Goal: Transaction & Acquisition: Purchase product/service

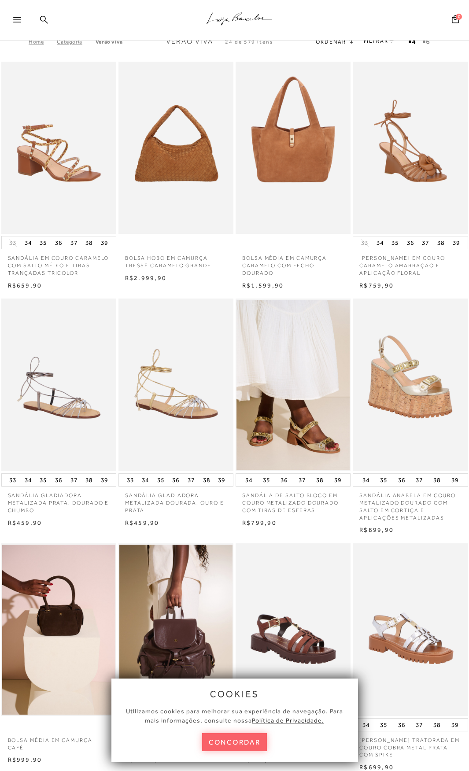
click at [22, 20] on div at bounding box center [21, 22] width 16 height 13
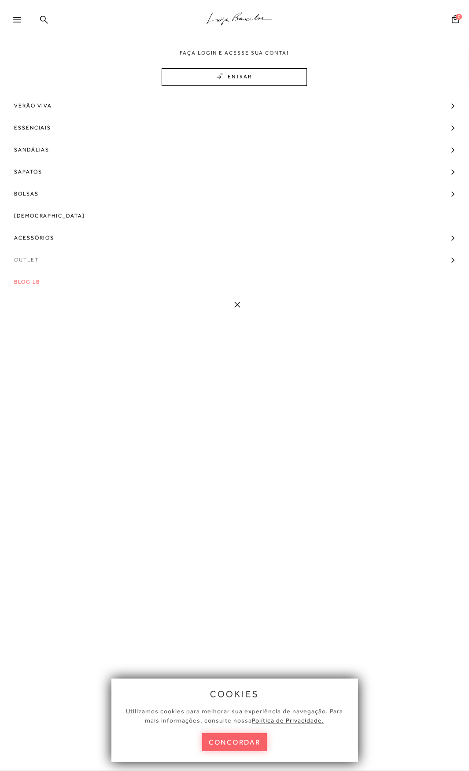
click at [32, 260] on span "Outlet" at bounding box center [26, 260] width 25 height 22
click at [33, 278] on span "Modelo" at bounding box center [31, 276] width 26 height 6
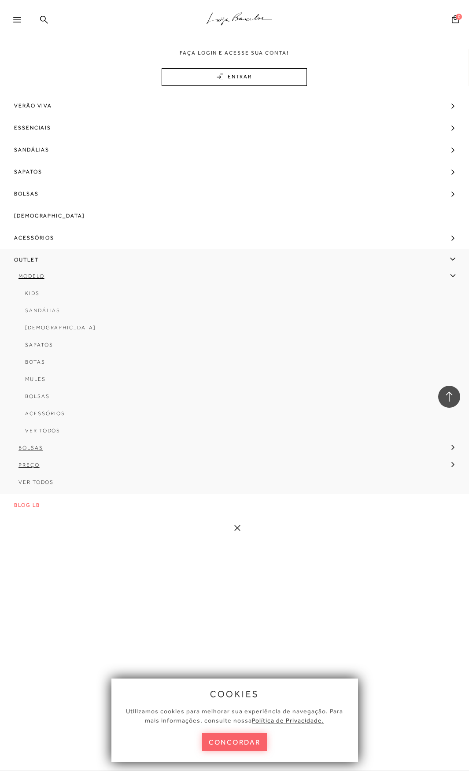
click at [40, 312] on span "Sandálias" at bounding box center [42, 310] width 35 height 6
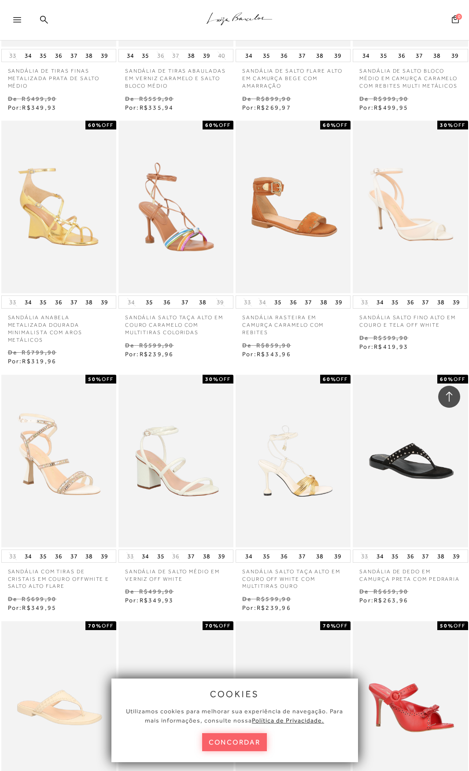
scroll to position [220, 0]
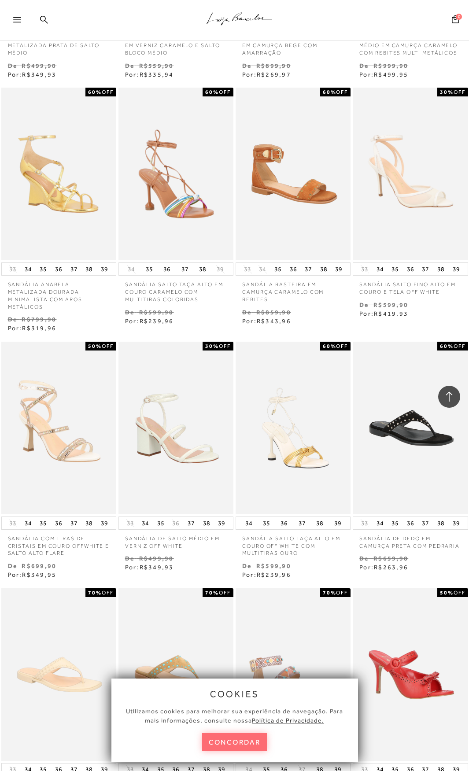
click at [246, 741] on button "concordar" at bounding box center [234, 742] width 65 height 18
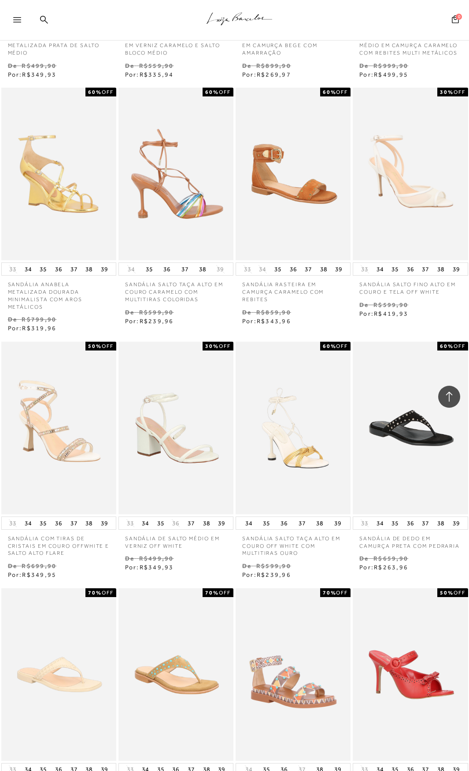
click at [158, 209] on img at bounding box center [176, 174] width 114 height 173
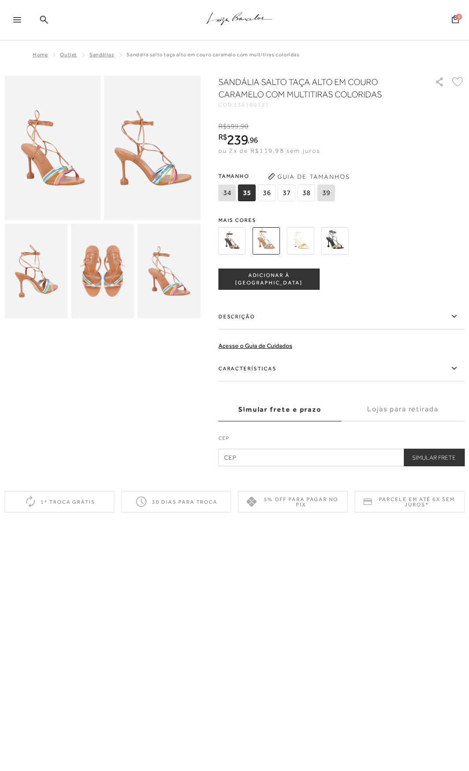
click at [232, 239] on img at bounding box center [231, 240] width 27 height 27
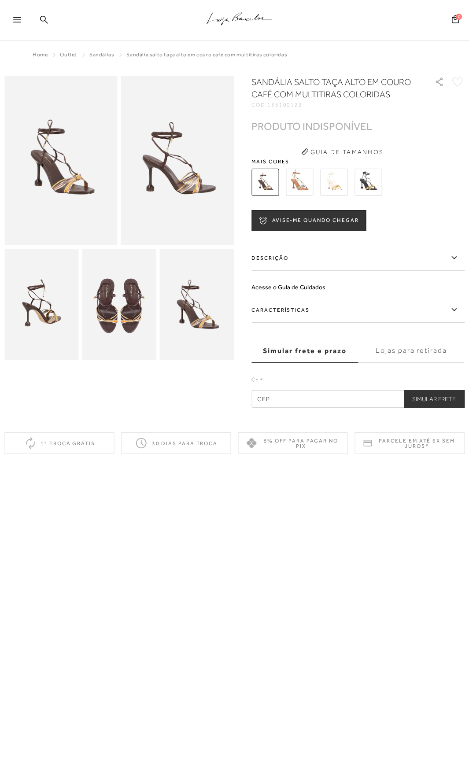
click at [364, 184] on img at bounding box center [367, 182] width 27 height 27
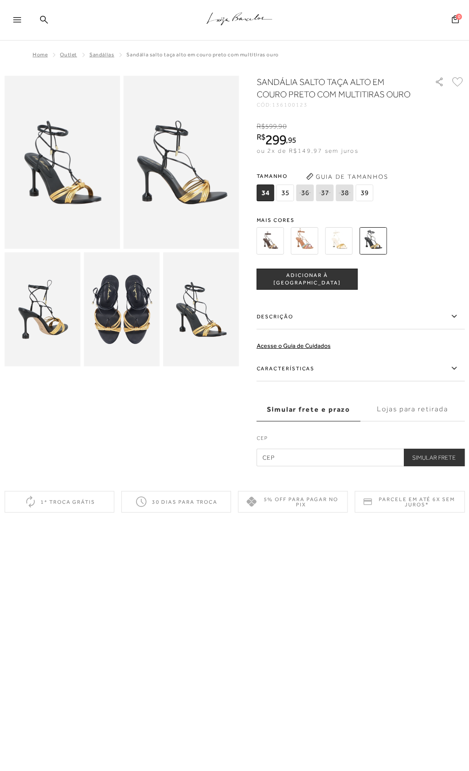
click at [343, 242] on img at bounding box center [338, 240] width 27 height 27
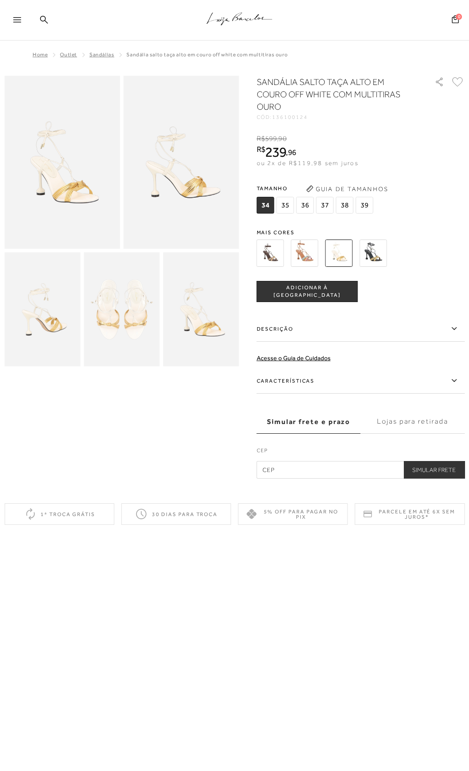
click at [304, 239] on img at bounding box center [304, 252] width 27 height 27
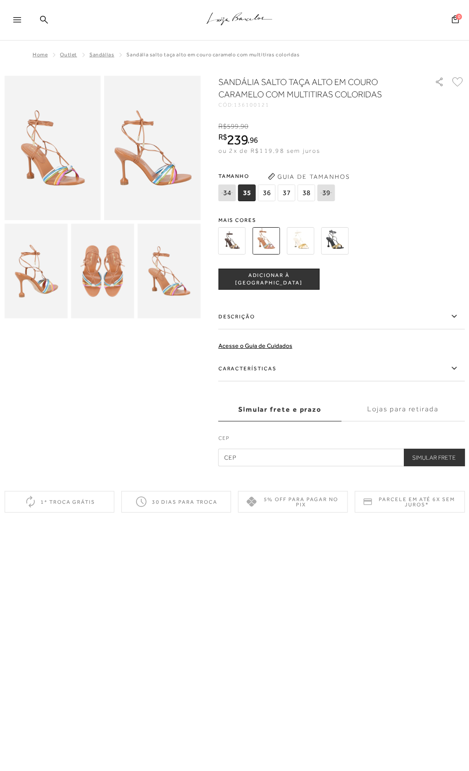
click at [100, 52] on span "Sandálias" at bounding box center [101, 55] width 25 height 6
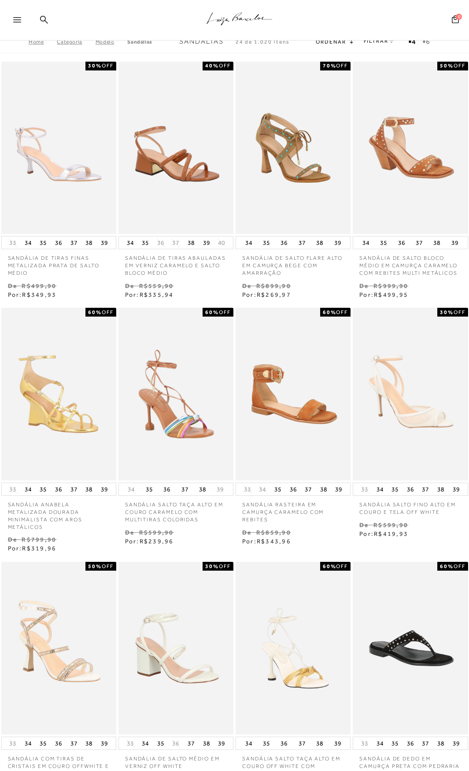
click at [372, 40] on link "FILTRAR" at bounding box center [379, 41] width 31 height 6
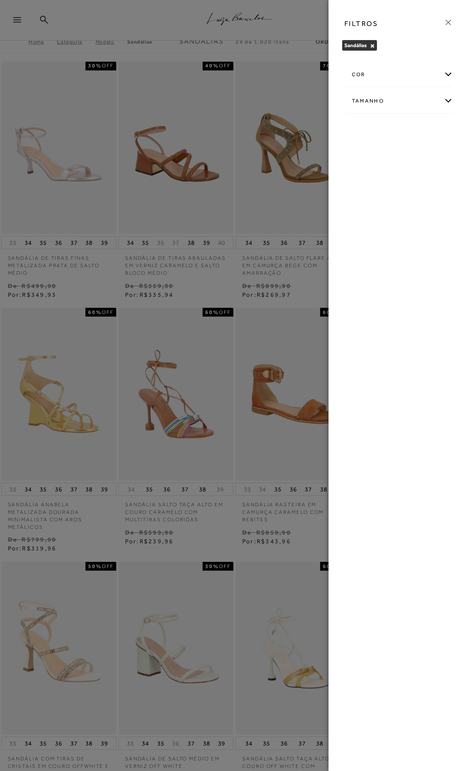
click at [379, 100] on div "Tamanho" at bounding box center [399, 100] width 108 height 23
click at [404, 243] on span "38" at bounding box center [400, 246] width 13 height 7
click at [401, 243] on input "38" at bounding box center [396, 247] width 9 height 9
checkbox input "true"
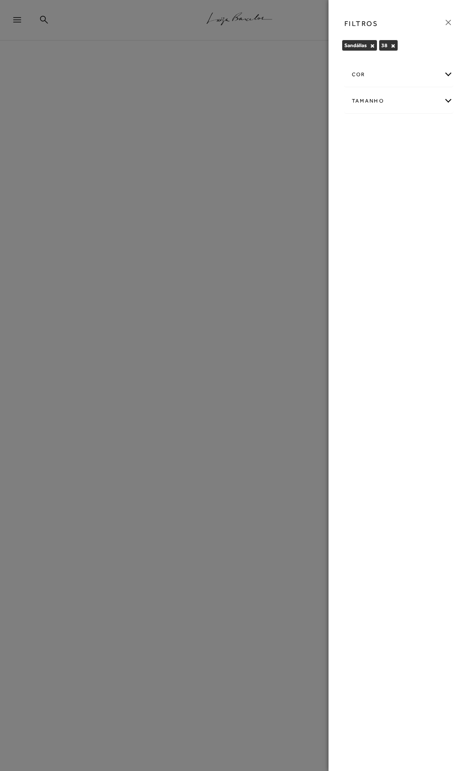
click at [445, 25] on icon at bounding box center [448, 23] width 10 height 10
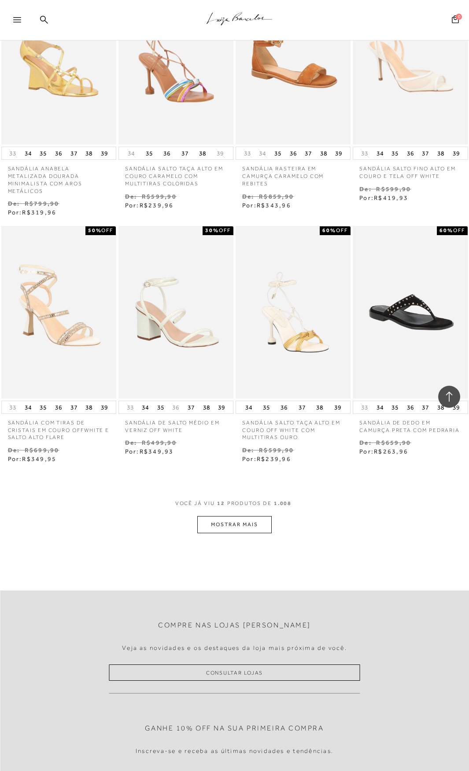
scroll to position [352, 0]
click at [251, 526] on button "MOSTRAR MAIS" at bounding box center [234, 523] width 74 height 17
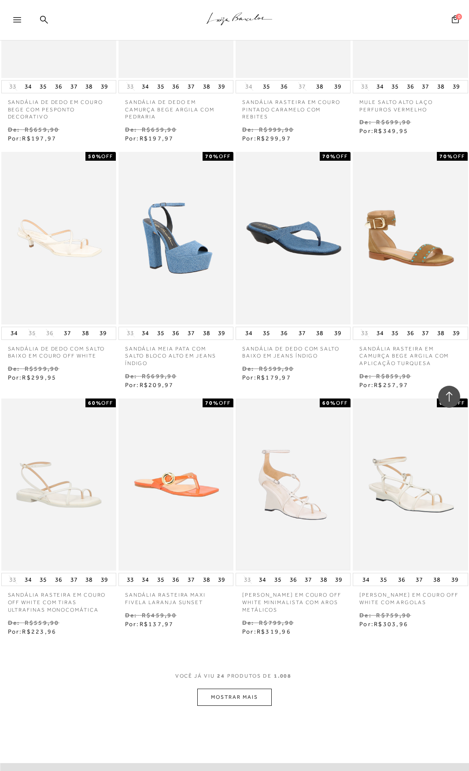
scroll to position [1101, 0]
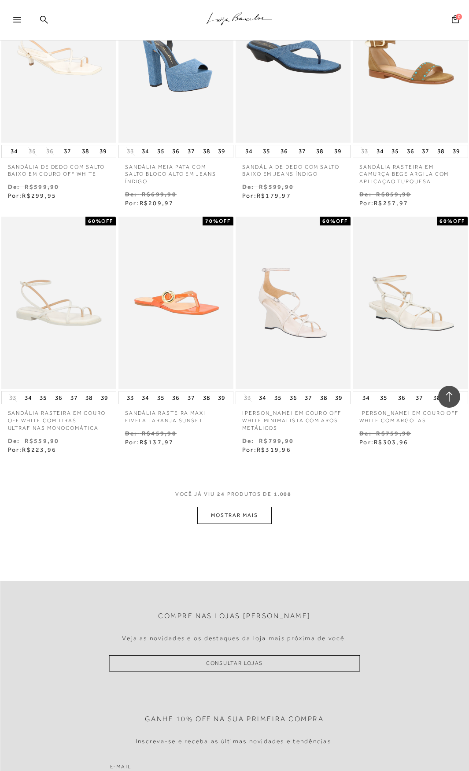
click at [270, 514] on button "MOSTRAR MAIS" at bounding box center [234, 515] width 74 height 17
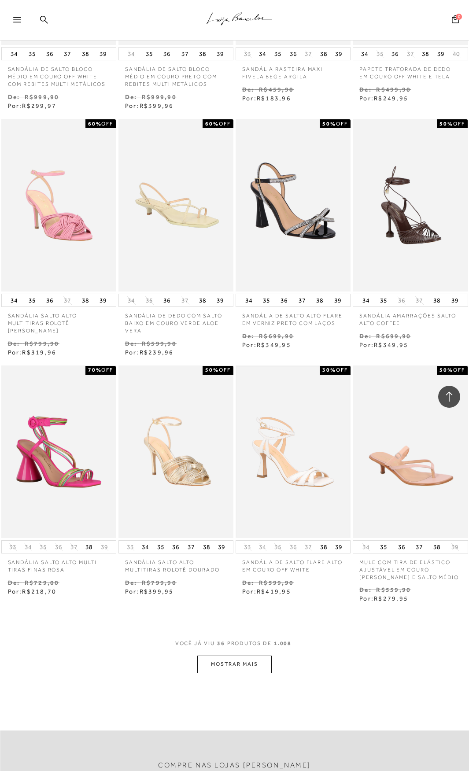
scroll to position [1717, 0]
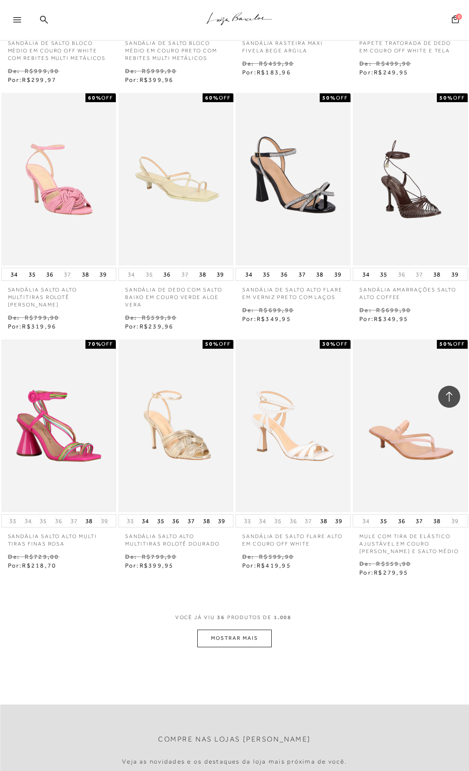
click at [77, 442] on img at bounding box center [58, 426] width 113 height 170
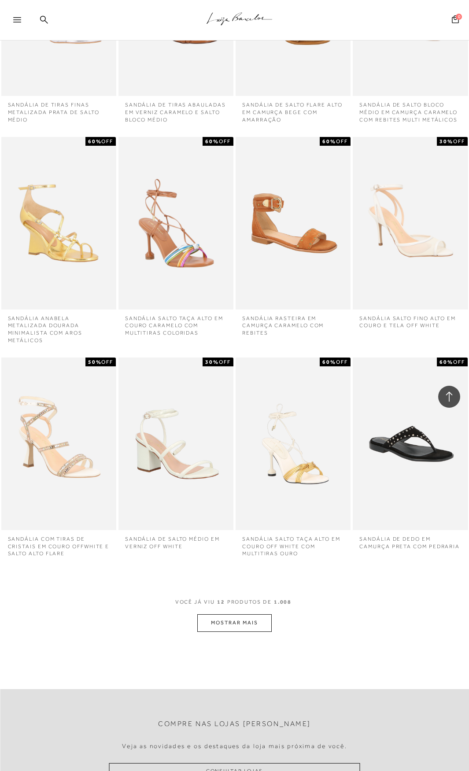
scroll to position [176, 0]
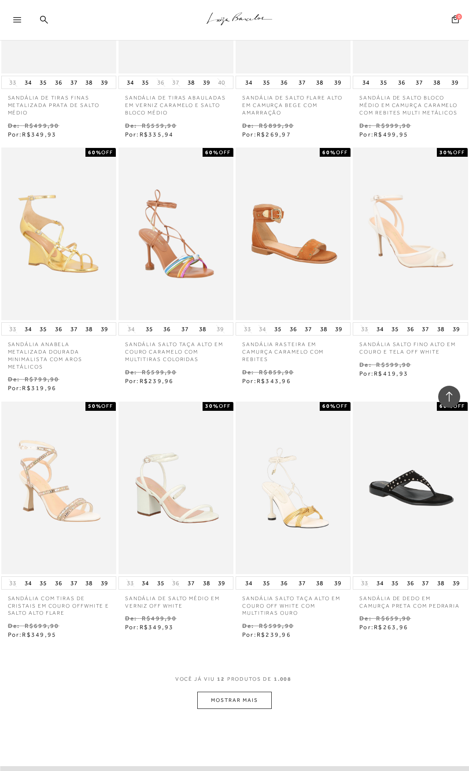
click at [241, 701] on button "MOSTRAR MAIS" at bounding box center [234, 700] width 74 height 17
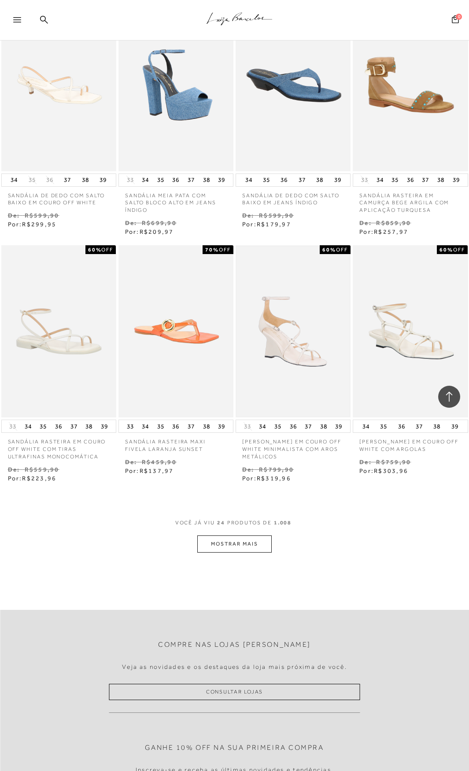
scroll to position [1277, 0]
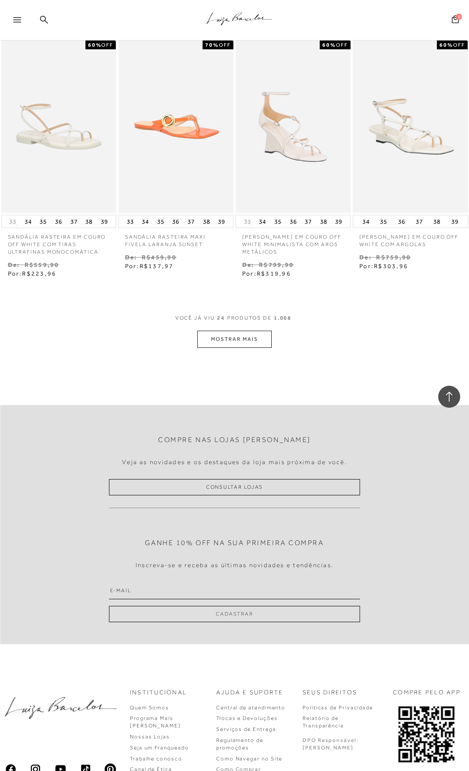
click at [246, 329] on div "VOCê JÁ VIU 24 PRODUTOS DE 1.008" at bounding box center [234, 322] width 119 height 16
click at [246, 333] on button "MOSTRAR MAIS" at bounding box center [234, 339] width 74 height 17
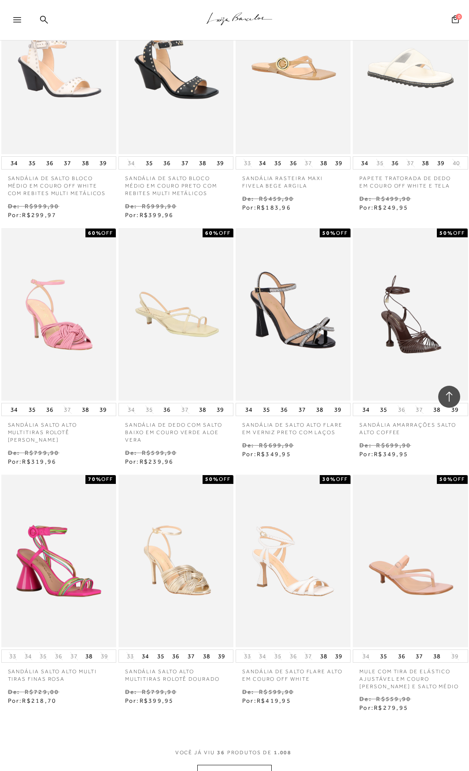
scroll to position [1761, 0]
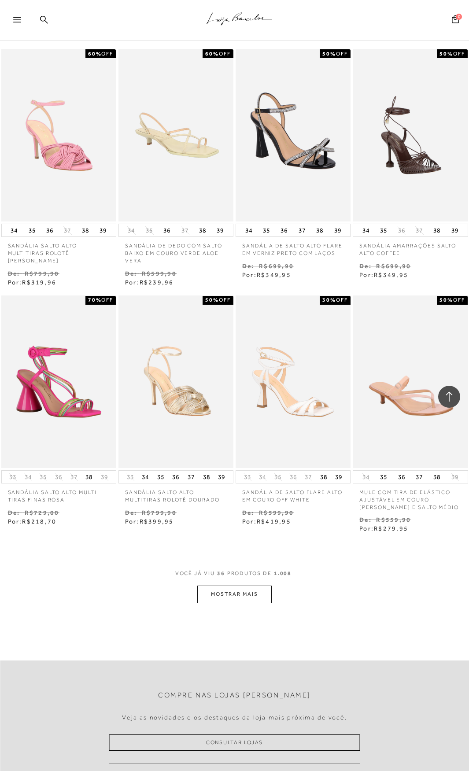
click at [260, 594] on button "MOSTRAR MAIS" at bounding box center [234, 593] width 74 height 17
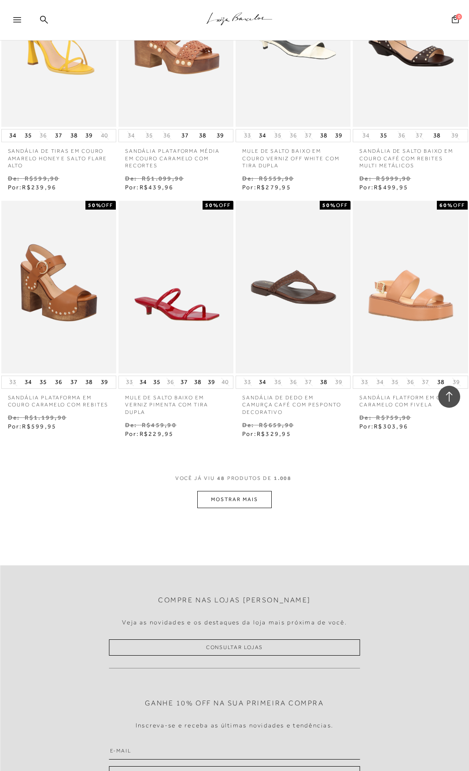
scroll to position [2641, 0]
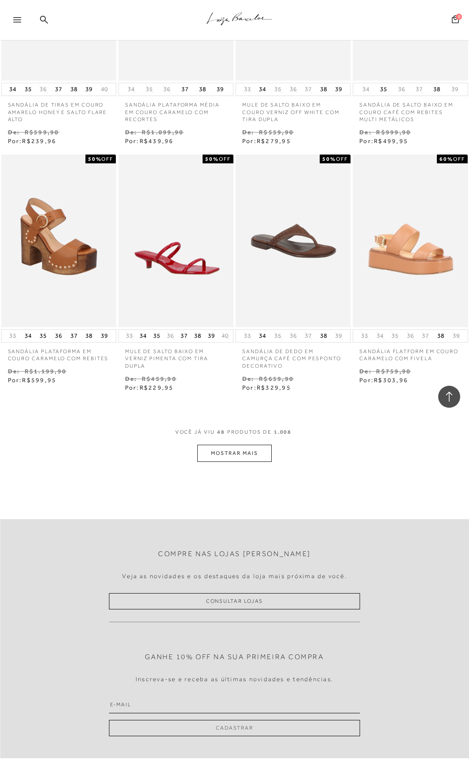
click at [266, 453] on button "MOSTRAR MAIS" at bounding box center [234, 453] width 74 height 17
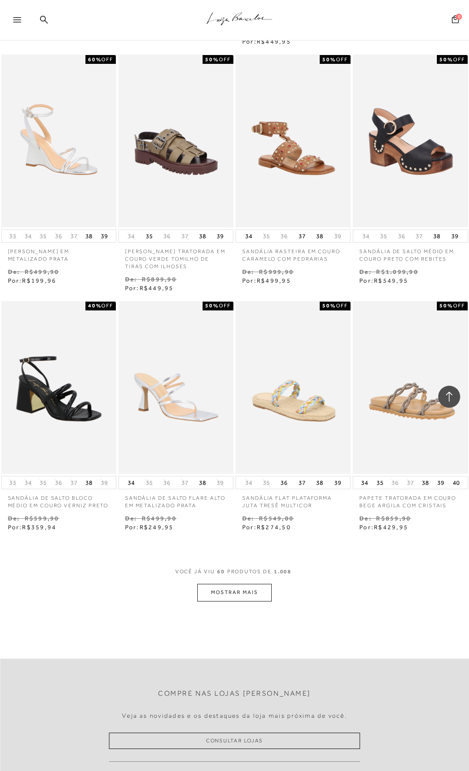
scroll to position [3258, 0]
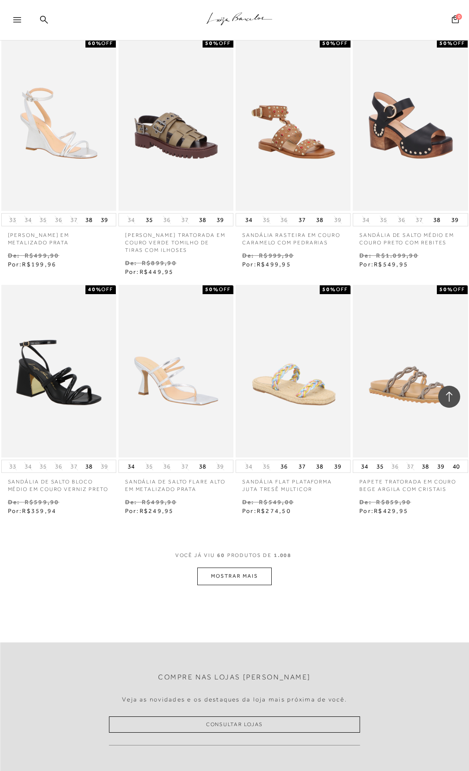
click at [241, 575] on button "MOSTRAR MAIS" at bounding box center [234, 575] width 74 height 17
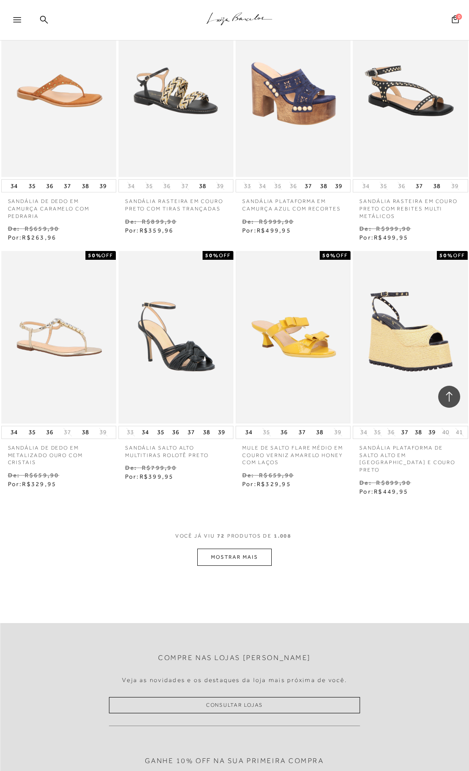
scroll to position [4050, 0]
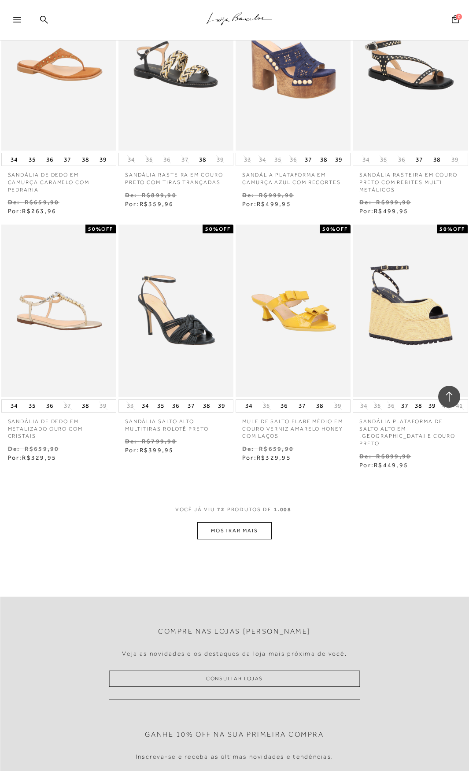
drag, startPoint x: 227, startPoint y: 518, endPoint x: 206, endPoint y: 521, distance: 21.4
click at [206, 522] on button "MOSTRAR MAIS" at bounding box center [234, 530] width 74 height 17
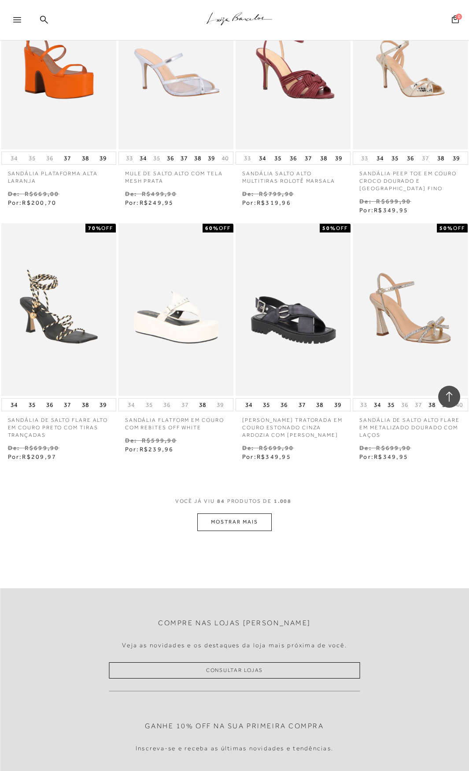
scroll to position [4798, 0]
click at [243, 513] on button "MOSTRAR MAIS" at bounding box center [234, 521] width 74 height 17
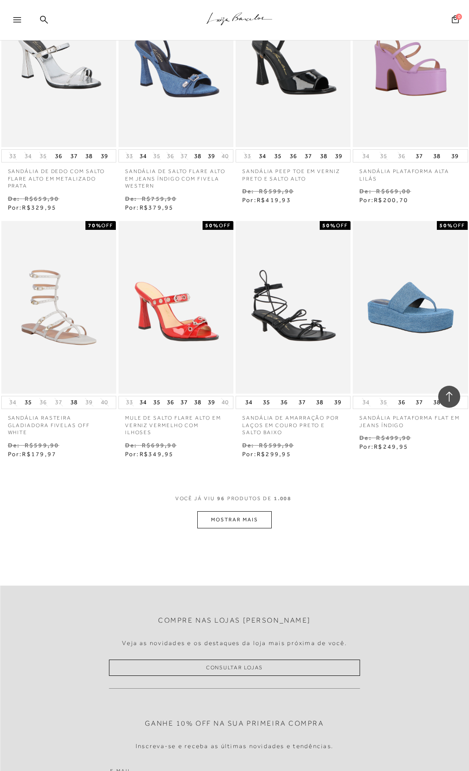
scroll to position [5547, 0]
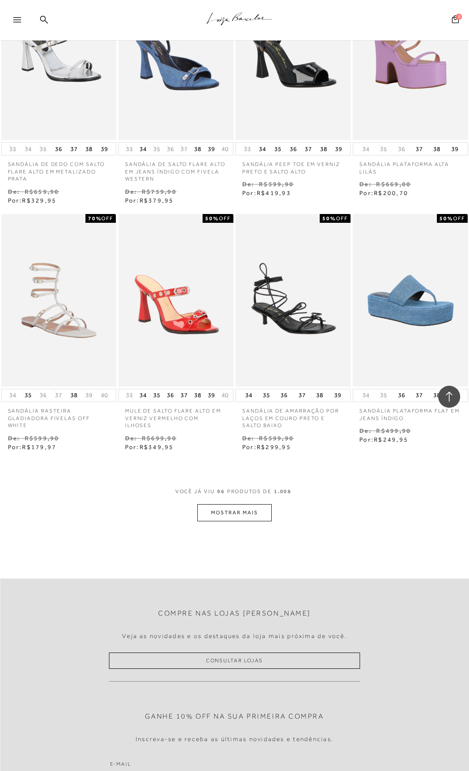
click at [251, 504] on button "MOSTRAR MAIS" at bounding box center [234, 512] width 74 height 17
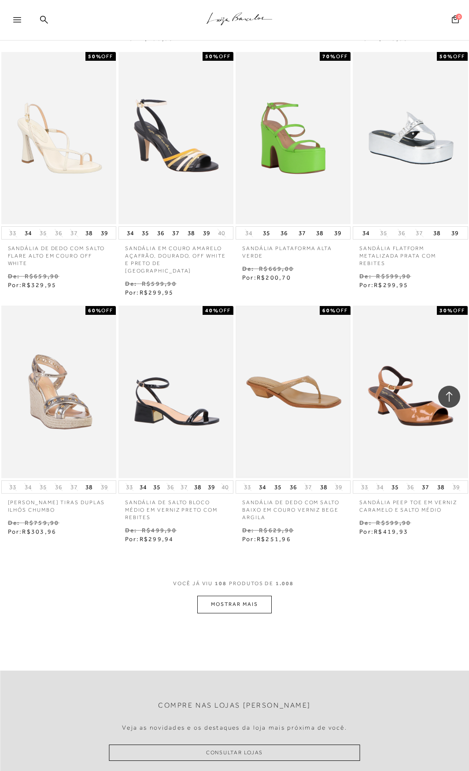
scroll to position [6207, 0]
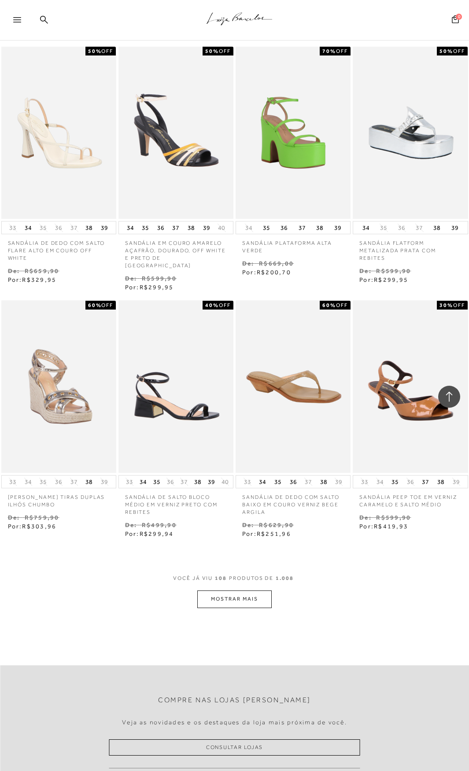
click at [214, 590] on button "MOSTRAR MAIS" at bounding box center [234, 598] width 74 height 17
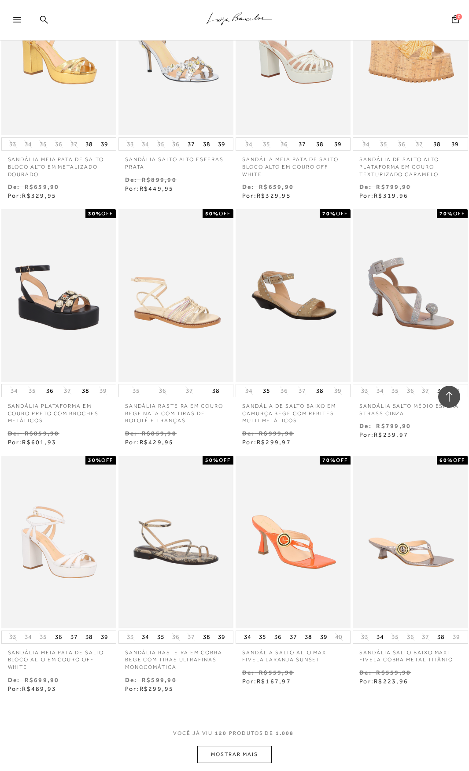
scroll to position [6911, 0]
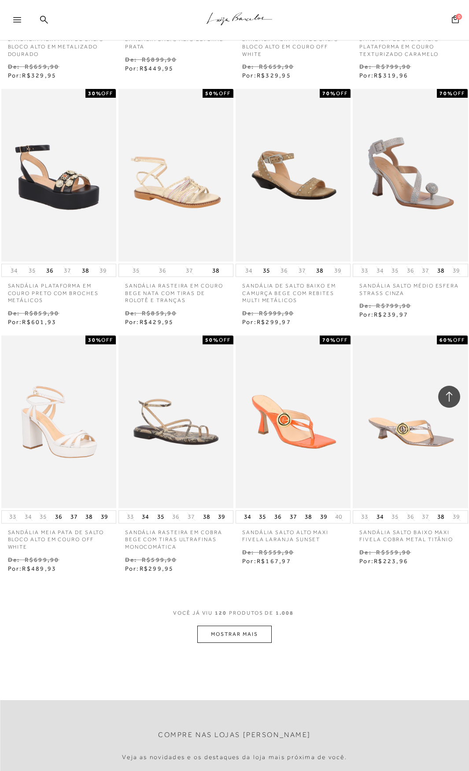
click at [240, 626] on button "MOSTRAR MAIS" at bounding box center [234, 634] width 74 height 17
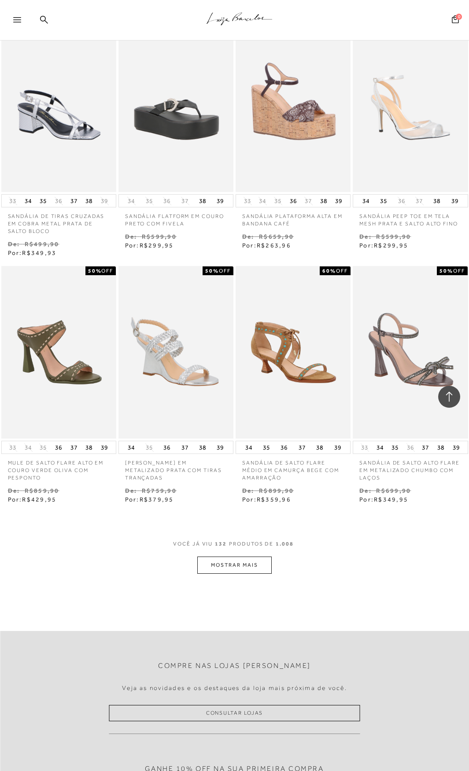
scroll to position [7748, 0]
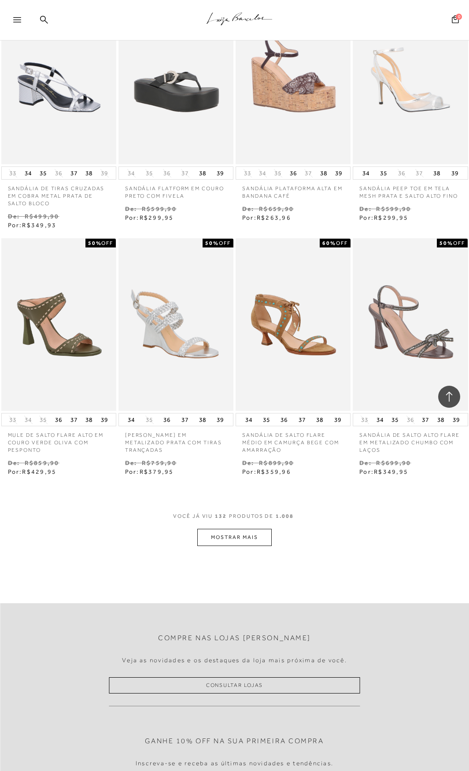
click at [242, 529] on button "MOSTRAR MAIS" at bounding box center [234, 537] width 74 height 17
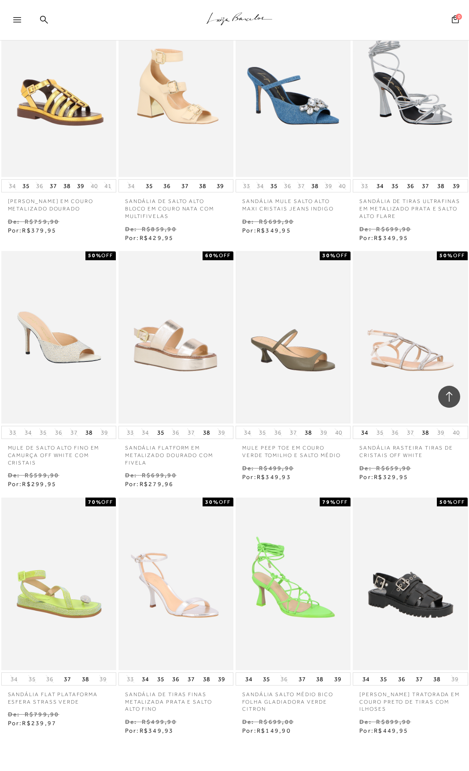
scroll to position [8320, 0]
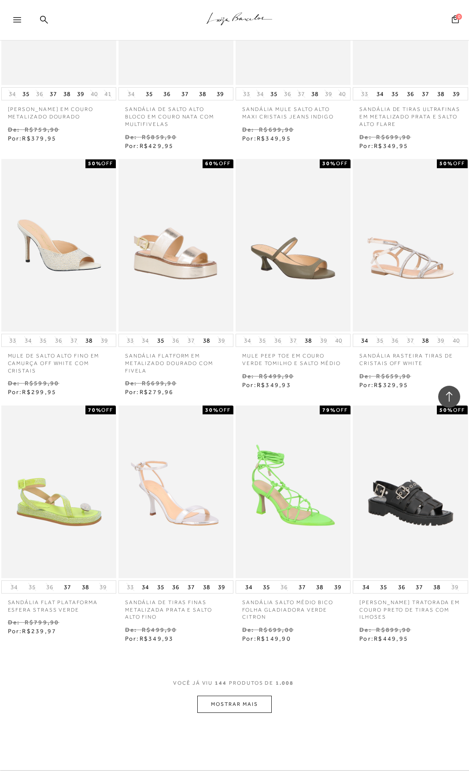
click at [251, 696] on button "MOSTRAR MAIS" at bounding box center [234, 704] width 74 height 17
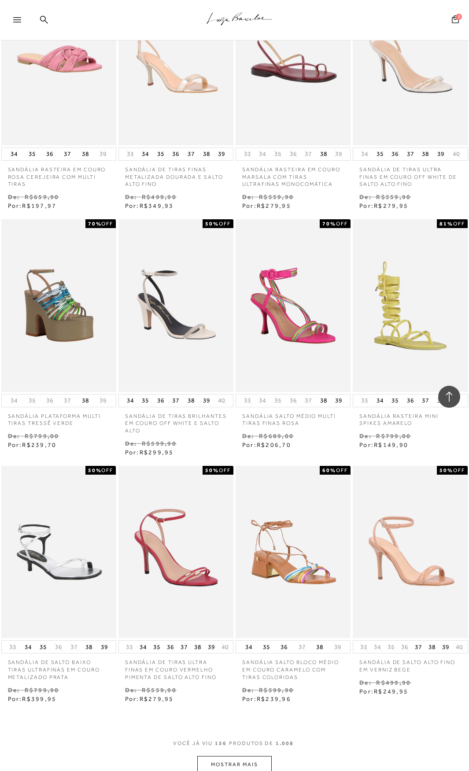
scroll to position [9112, 0]
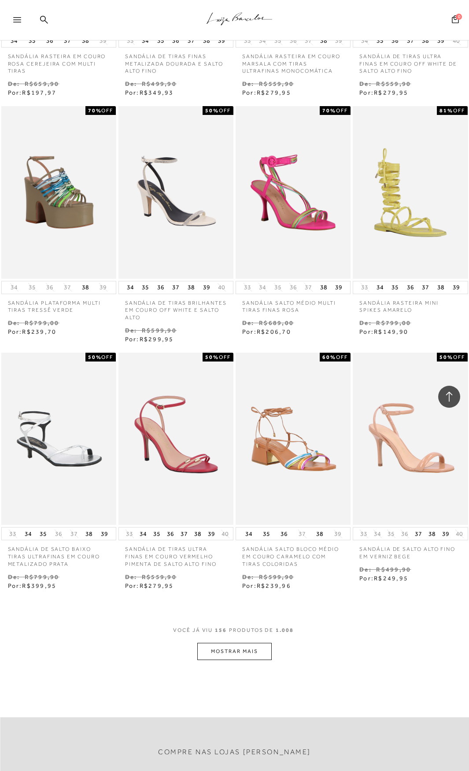
click at [253, 643] on button "MOSTRAR MAIS" at bounding box center [234, 651] width 74 height 17
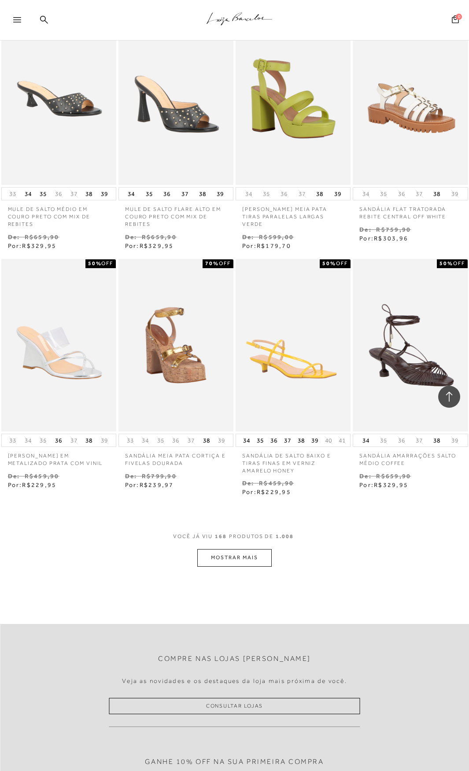
scroll to position [9949, 0]
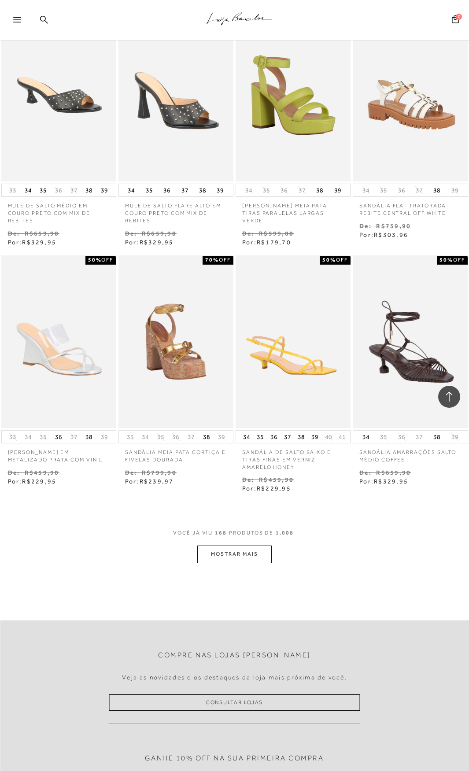
click at [254, 545] on button "MOSTRAR MAIS" at bounding box center [234, 553] width 74 height 17
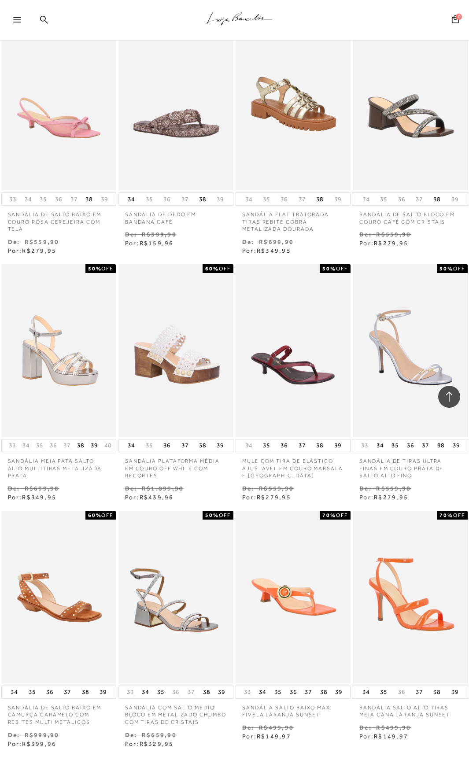
scroll to position [10653, 0]
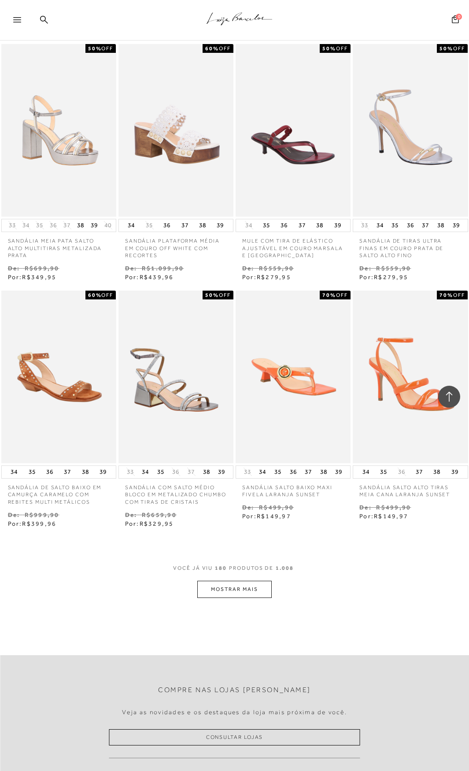
click at [243, 584] on button "MOSTRAR MAIS" at bounding box center [234, 589] width 74 height 17
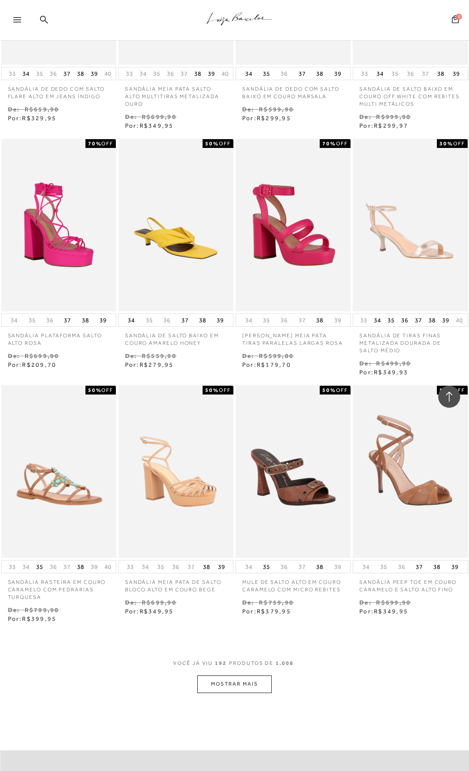
scroll to position [11489, 0]
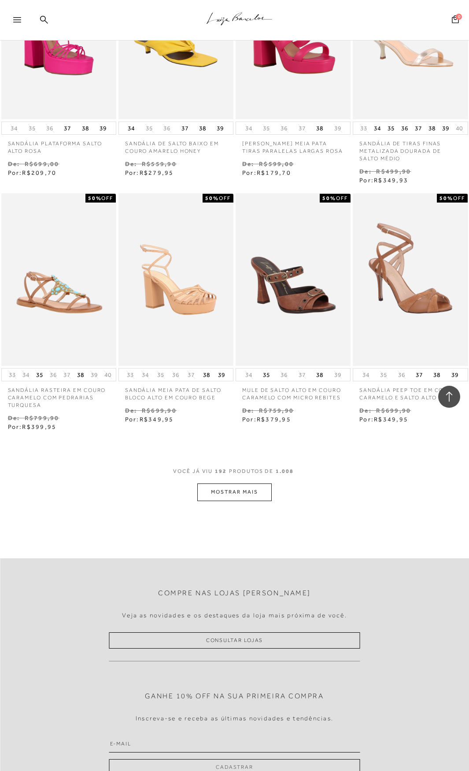
click at [248, 492] on button "MOSTRAR MAIS" at bounding box center [234, 491] width 74 height 17
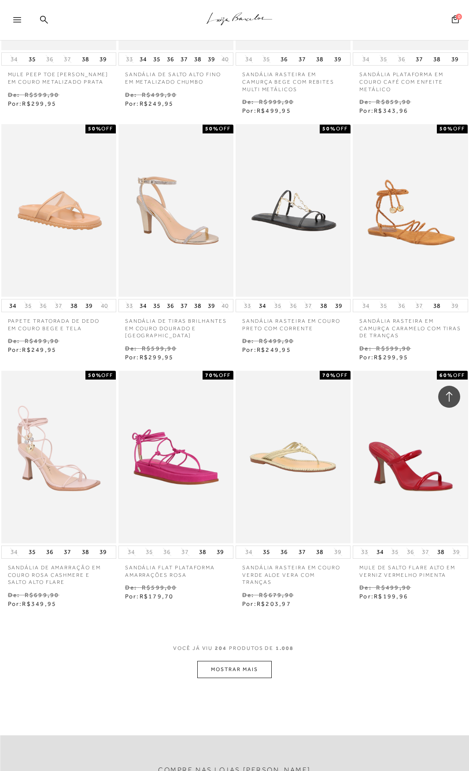
scroll to position [12194, 0]
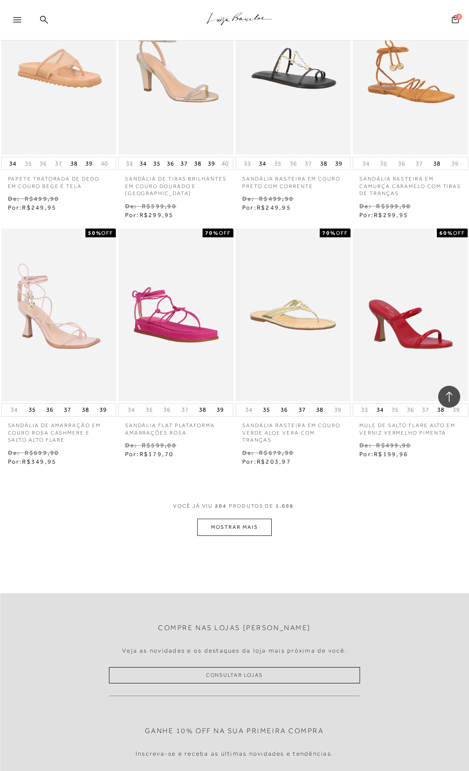
click at [228, 519] on button "MOSTRAR MAIS" at bounding box center [234, 527] width 74 height 17
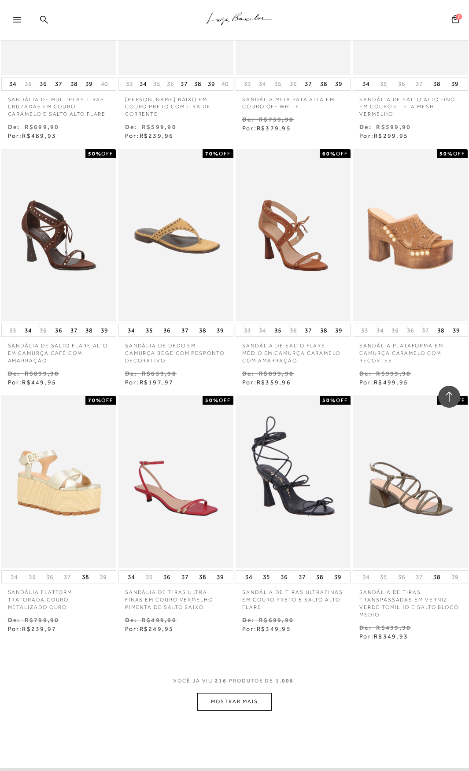
scroll to position [12898, 0]
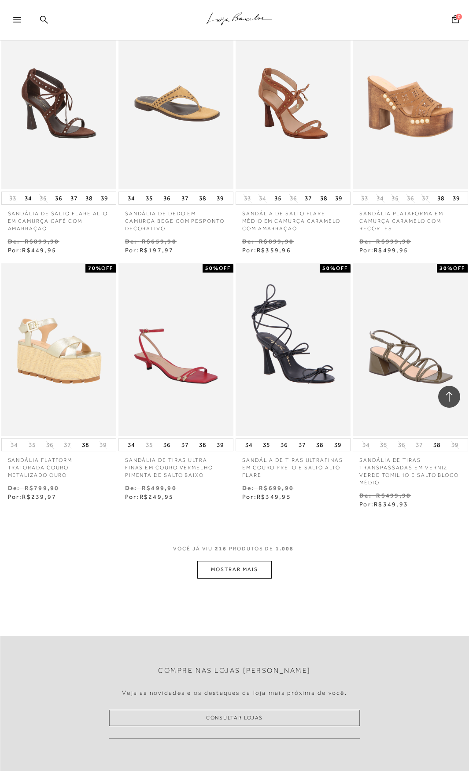
click at [259, 561] on button "MOSTRAR MAIS" at bounding box center [234, 569] width 74 height 17
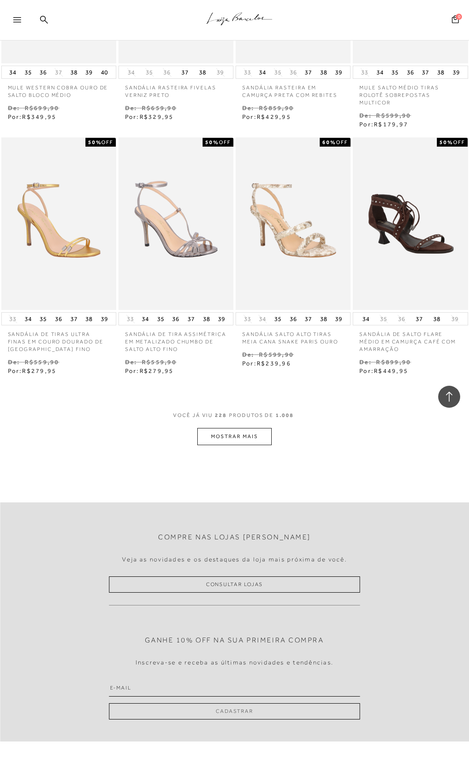
scroll to position [13778, 0]
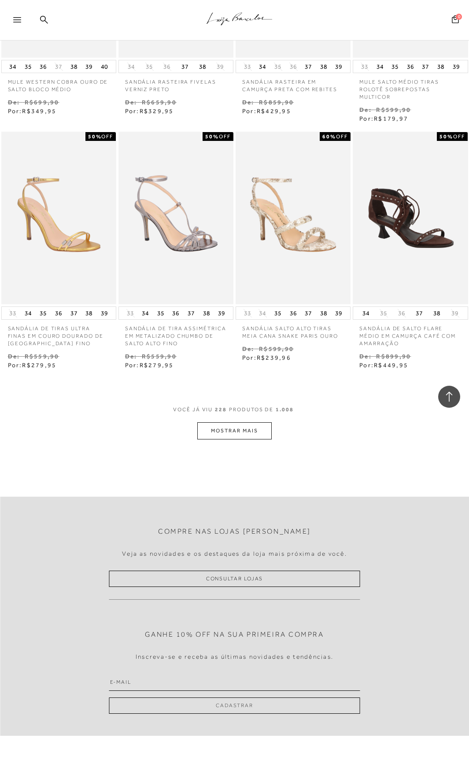
click at [261, 427] on button "MOSTRAR MAIS" at bounding box center [234, 430] width 74 height 17
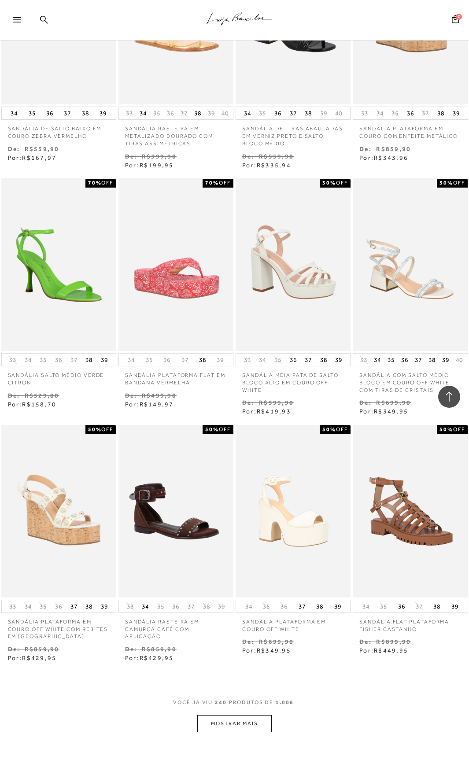
scroll to position [14395, 0]
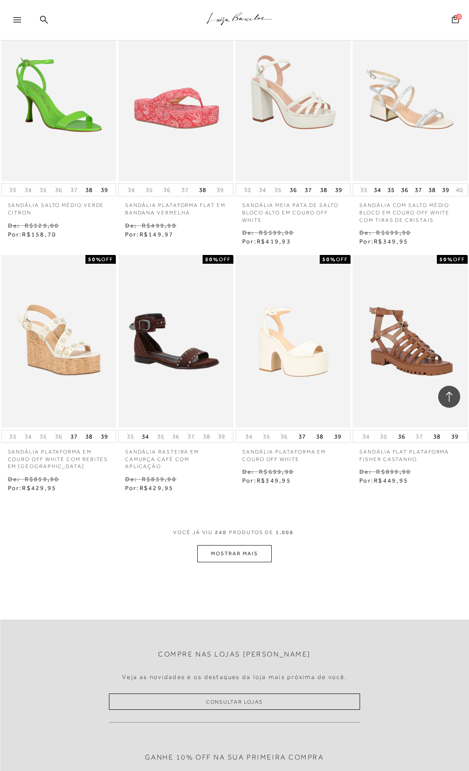
click at [251, 546] on button "MOSTRAR MAIS" at bounding box center [234, 553] width 74 height 17
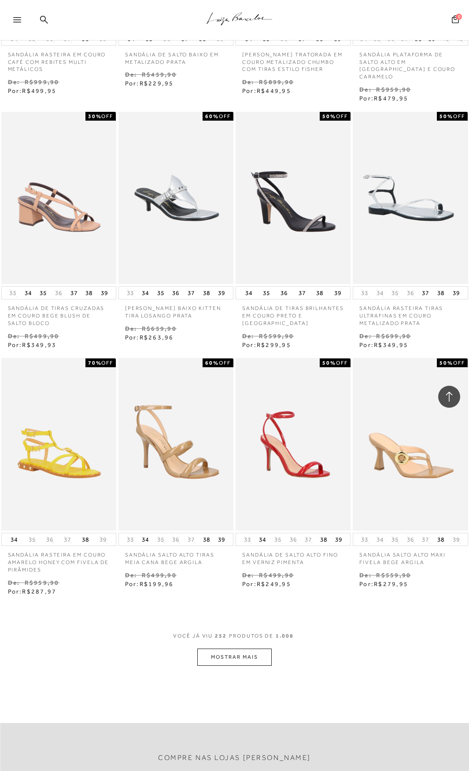
scroll to position [15099, 0]
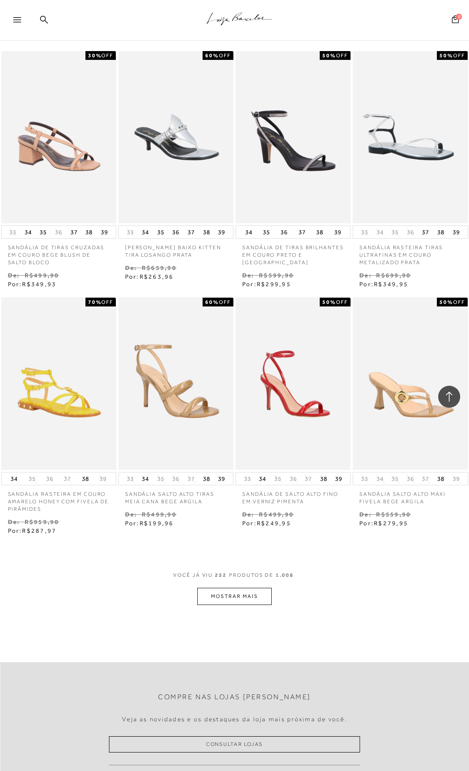
click at [254, 588] on button "MOSTRAR MAIS" at bounding box center [234, 596] width 74 height 17
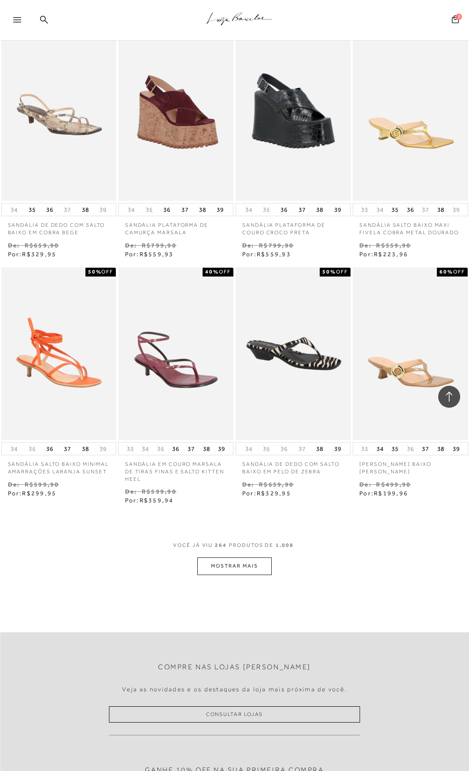
scroll to position [15891, 0]
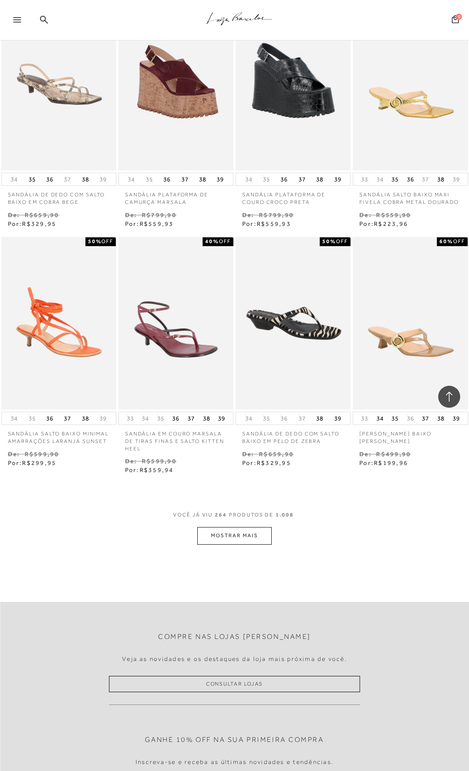
click at [232, 527] on button "MOSTRAR MAIS" at bounding box center [234, 535] width 74 height 17
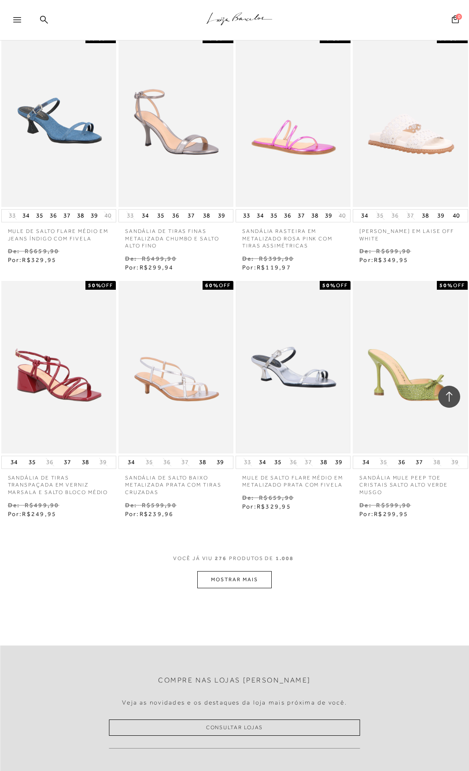
scroll to position [16596, 0]
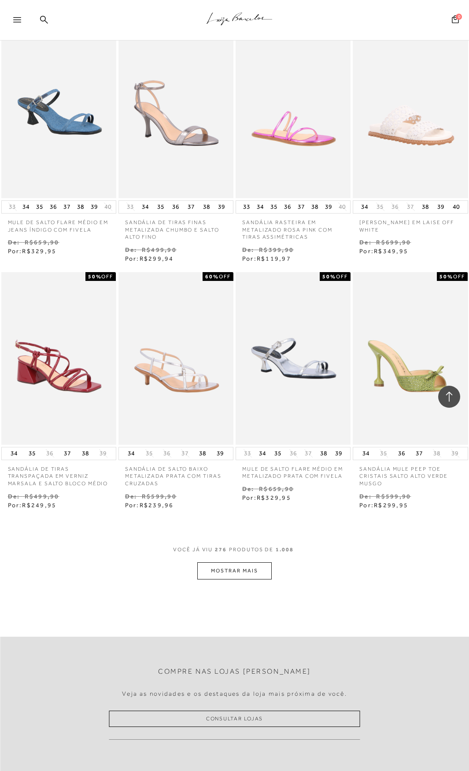
click at [258, 562] on button "MOSTRAR MAIS" at bounding box center [234, 570] width 74 height 17
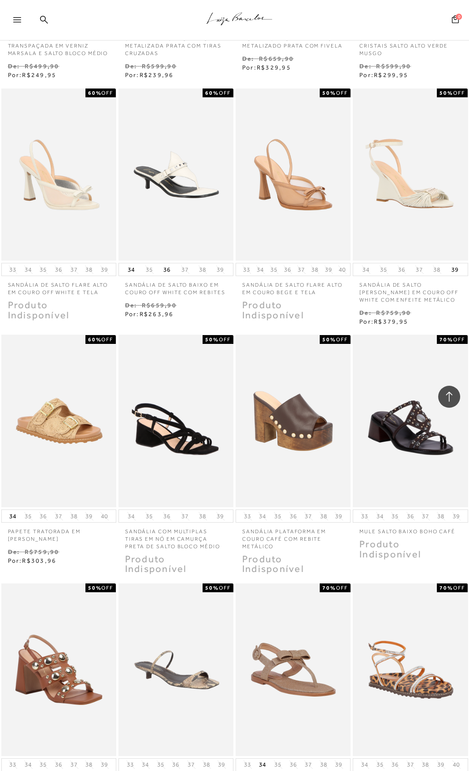
scroll to position [16948, 0]
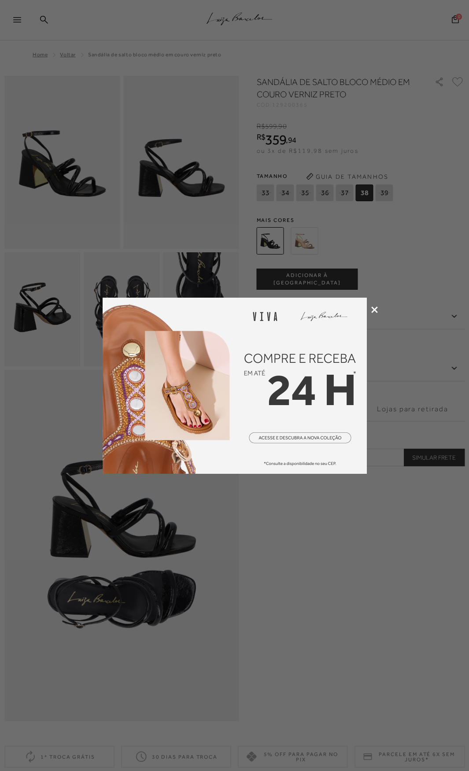
click at [372, 309] on icon at bounding box center [374, 309] width 7 height 7
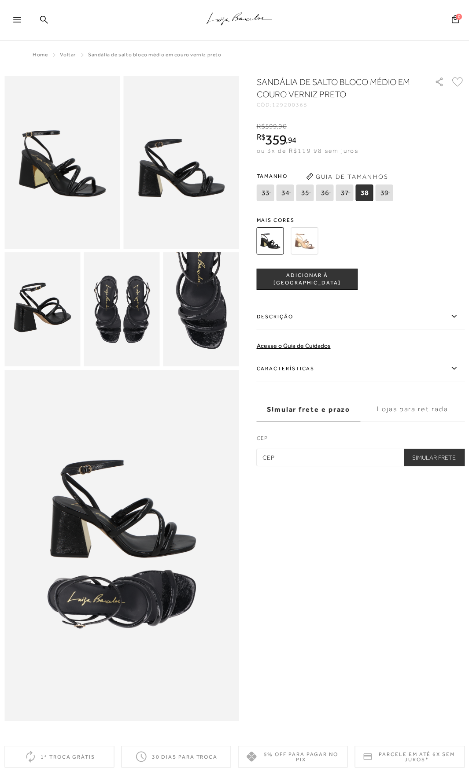
click at [297, 244] on img at bounding box center [304, 240] width 27 height 27
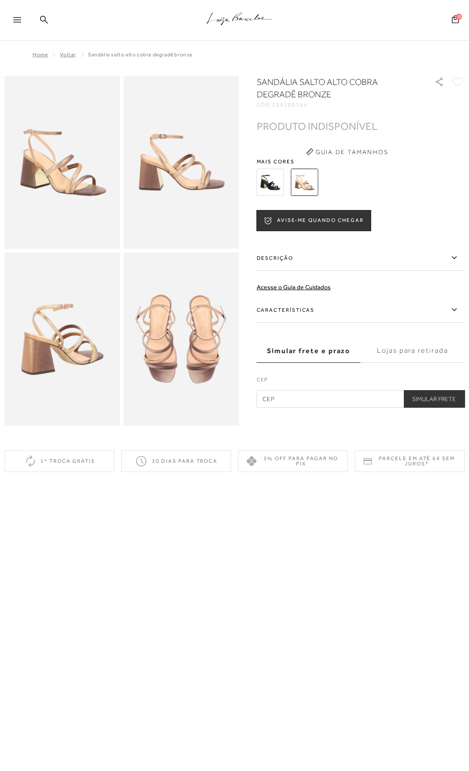
click at [273, 184] on img at bounding box center [270, 182] width 27 height 27
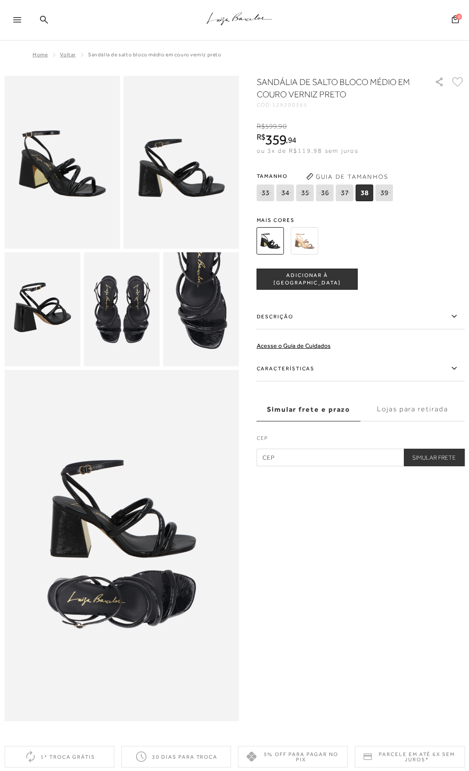
click at [317, 283] on span "ADICIONAR À [GEOGRAPHIC_DATA]" at bounding box center [307, 279] width 100 height 15
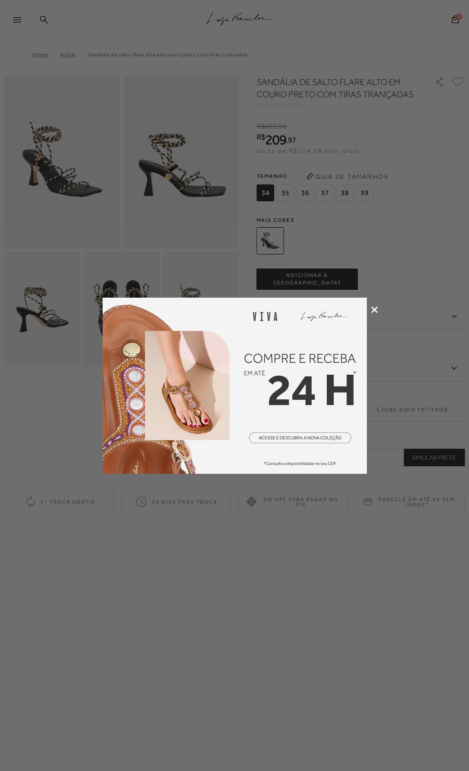
click at [375, 308] on icon at bounding box center [374, 309] width 7 height 7
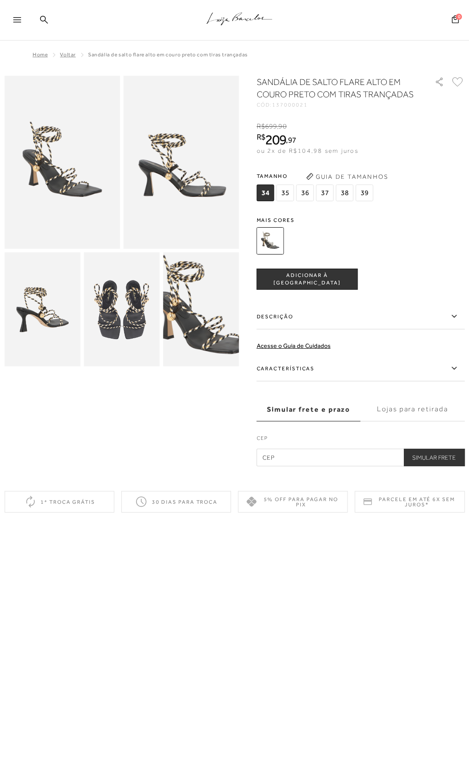
click at [196, 317] on img at bounding box center [204, 305] width 151 height 228
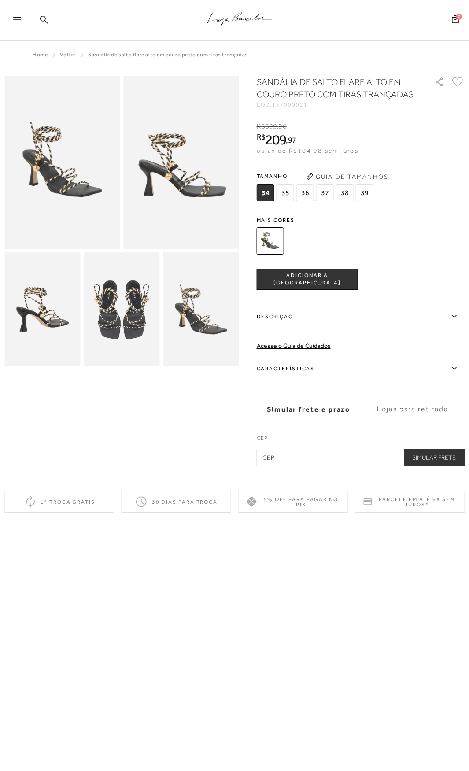
click at [267, 247] on img at bounding box center [270, 240] width 27 height 27
click at [181, 214] on img at bounding box center [180, 162] width 115 height 173
click at [73, 194] on img at bounding box center [61, 162] width 115 height 173
click at [30, 315] on img at bounding box center [42, 309] width 76 height 114
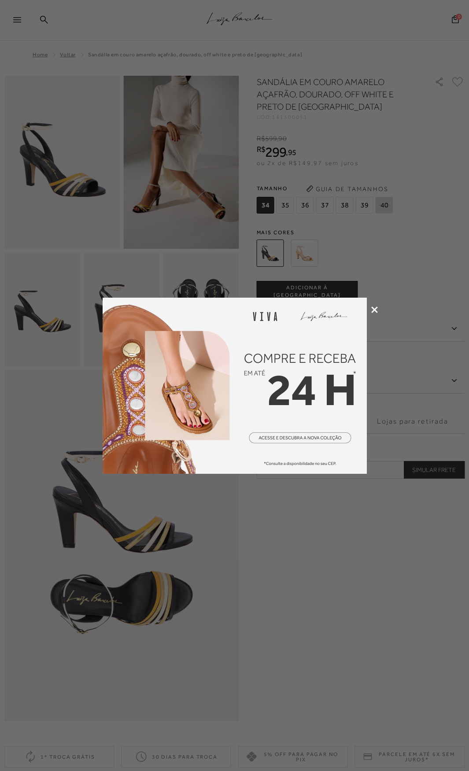
click at [369, 305] on div at bounding box center [234, 385] width 469 height 771
click at [377, 310] on icon at bounding box center [374, 309] width 7 height 7
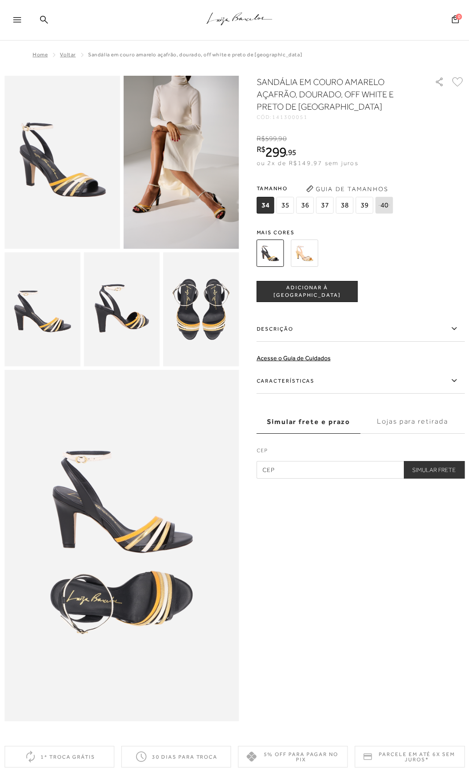
click at [166, 228] on img at bounding box center [180, 162] width 115 height 173
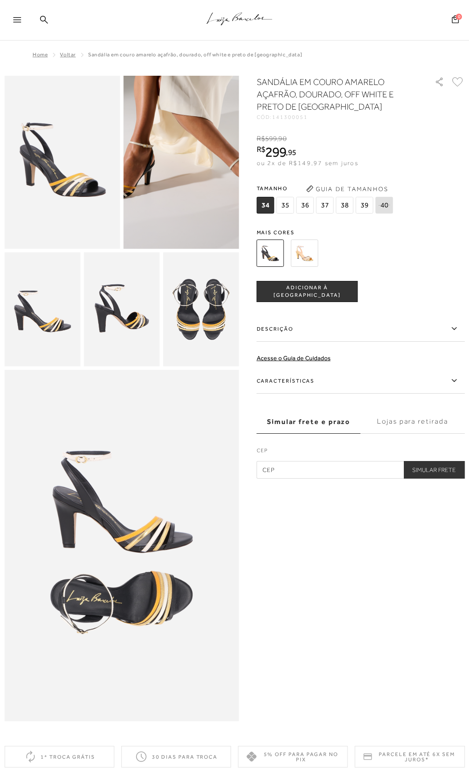
click at [166, 228] on img at bounding box center [195, 99] width 231 height 346
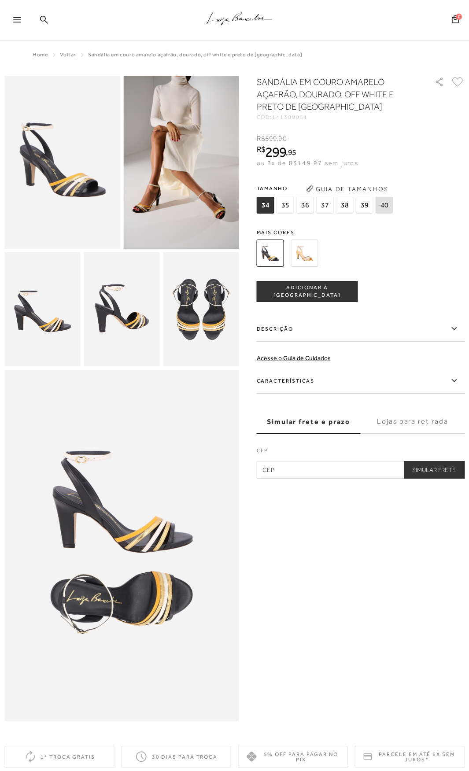
click at [294, 254] on img at bounding box center [304, 252] width 27 height 27
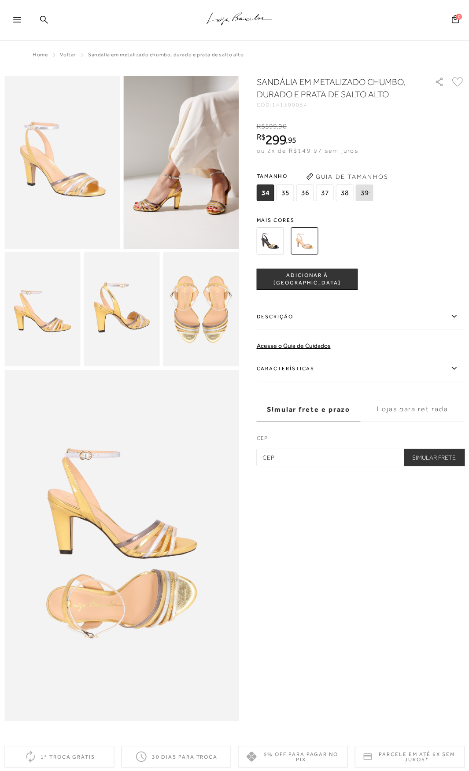
click at [346, 193] on span "38" at bounding box center [345, 192] width 18 height 17
click at [264, 242] on img at bounding box center [270, 240] width 27 height 27
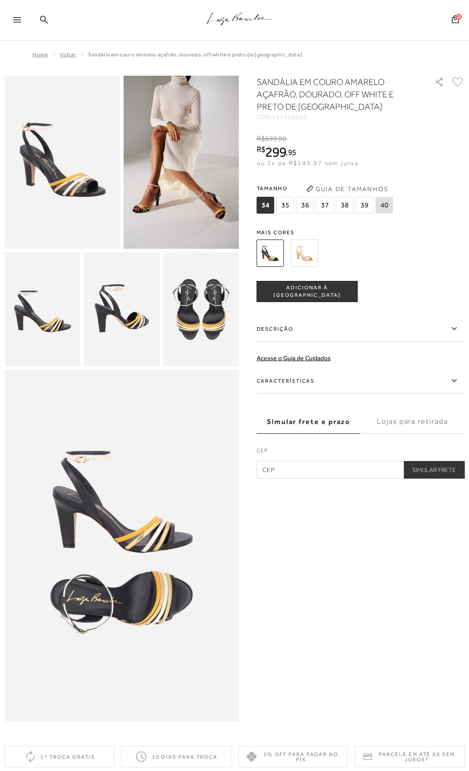
click at [305, 247] on img at bounding box center [304, 252] width 27 height 27
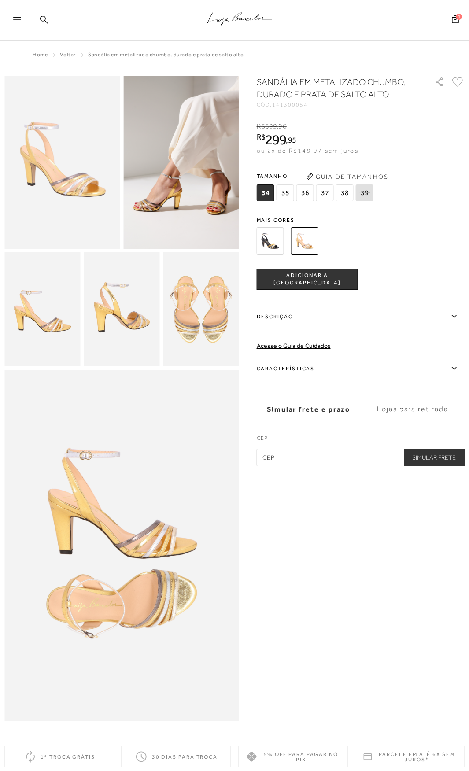
click at [341, 191] on span "38" at bounding box center [345, 192] width 18 height 17
click at [331, 280] on span "ADICIONAR À [GEOGRAPHIC_DATA]" at bounding box center [307, 279] width 100 height 15
click at [449, 21] on button "2" at bounding box center [455, 20] width 13 height 12
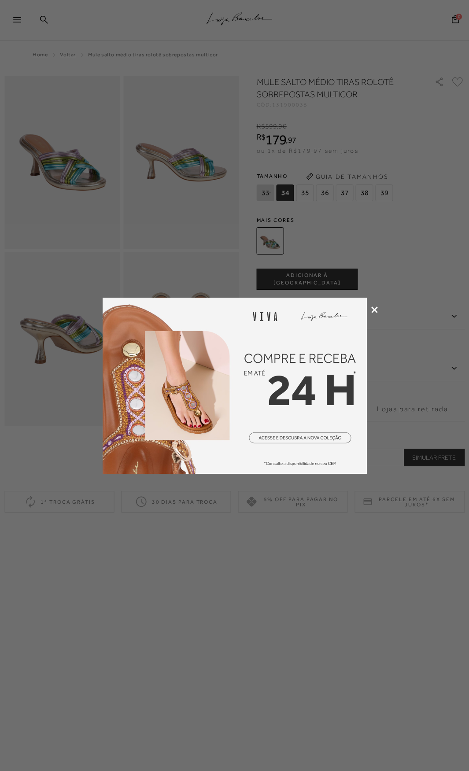
click at [372, 309] on icon at bounding box center [374, 309] width 7 height 7
